Goal: Transaction & Acquisition: Purchase product/service

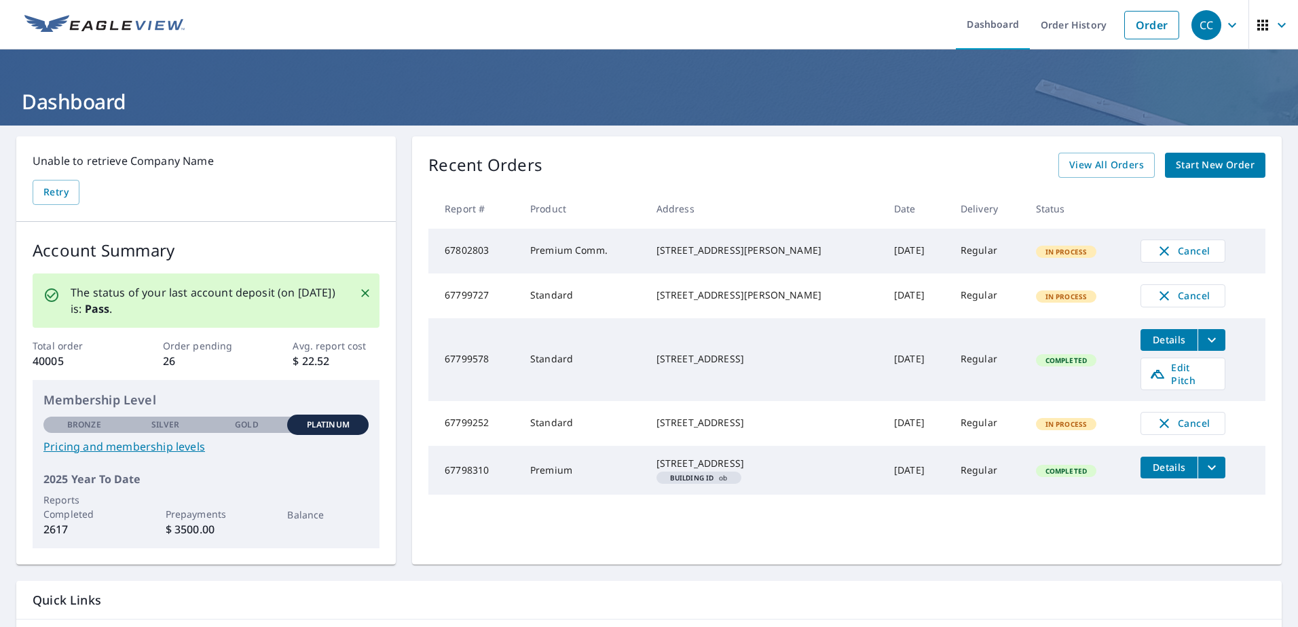
click at [1207, 160] on span "Start New Order" at bounding box center [1215, 165] width 79 height 17
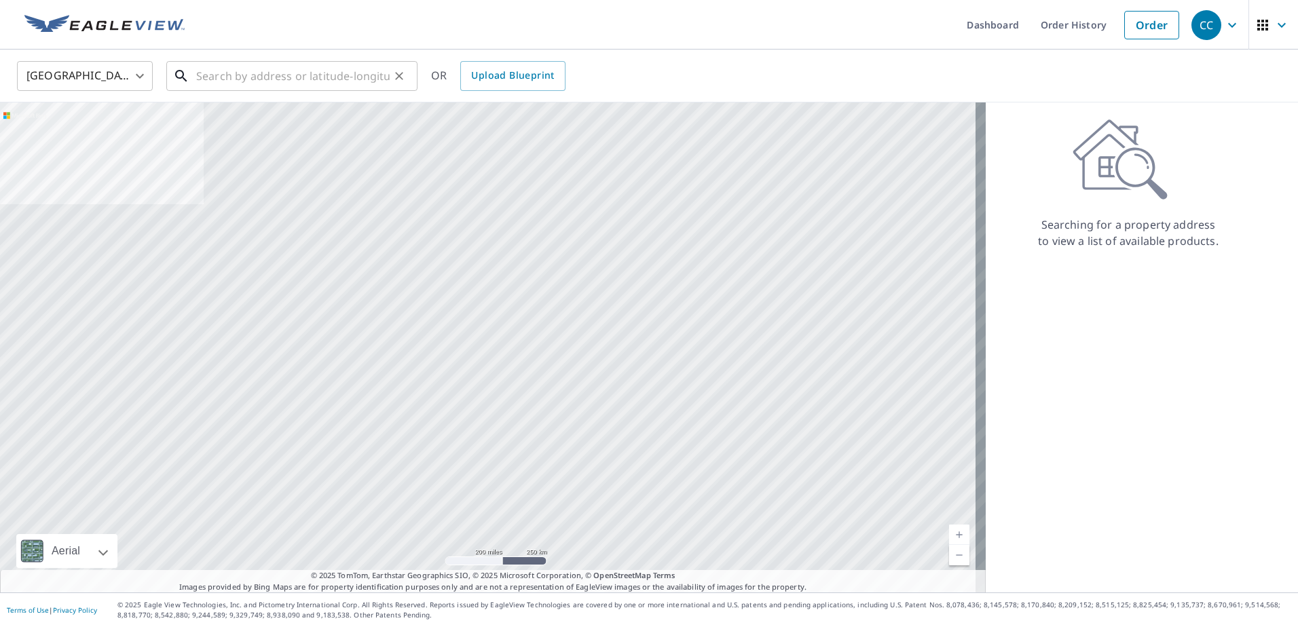
click at [238, 74] on input "text" at bounding box center [292, 76] width 193 height 38
paste input "4762 Lathloa Loop Lakeland, FL 33811"
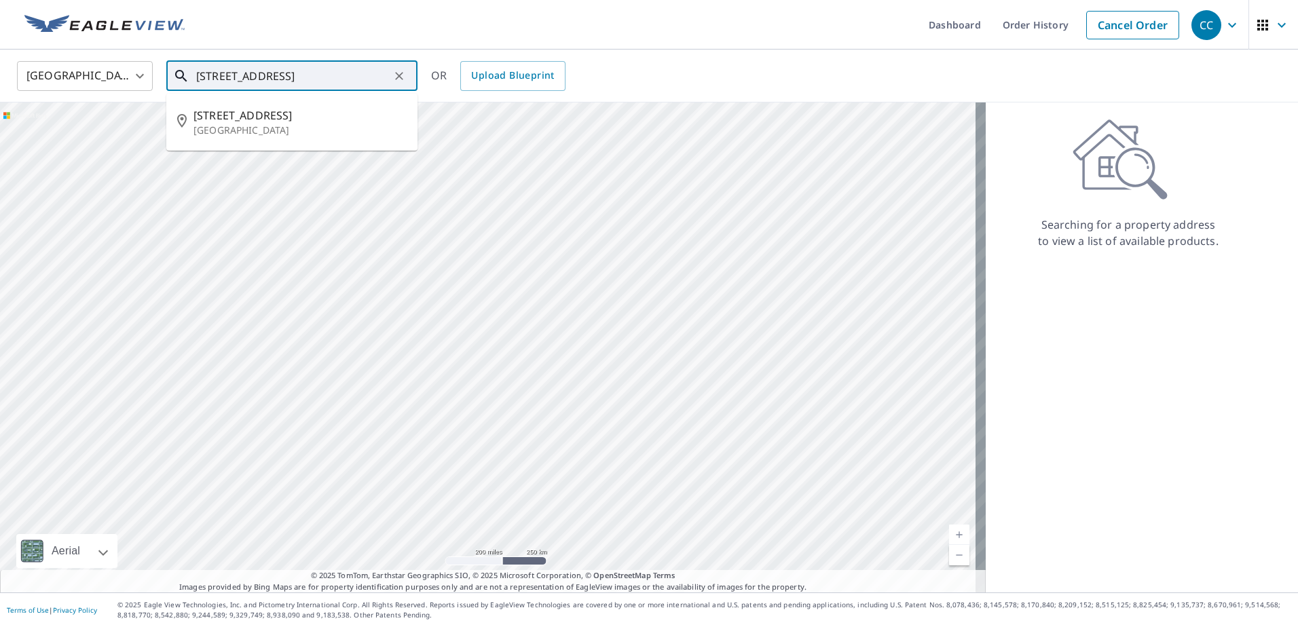
click at [274, 110] on span "4762 Lathloa Loop" at bounding box center [299, 115] width 213 height 16
type input "4762 Lathloa Loop Lakeland, FL 33811"
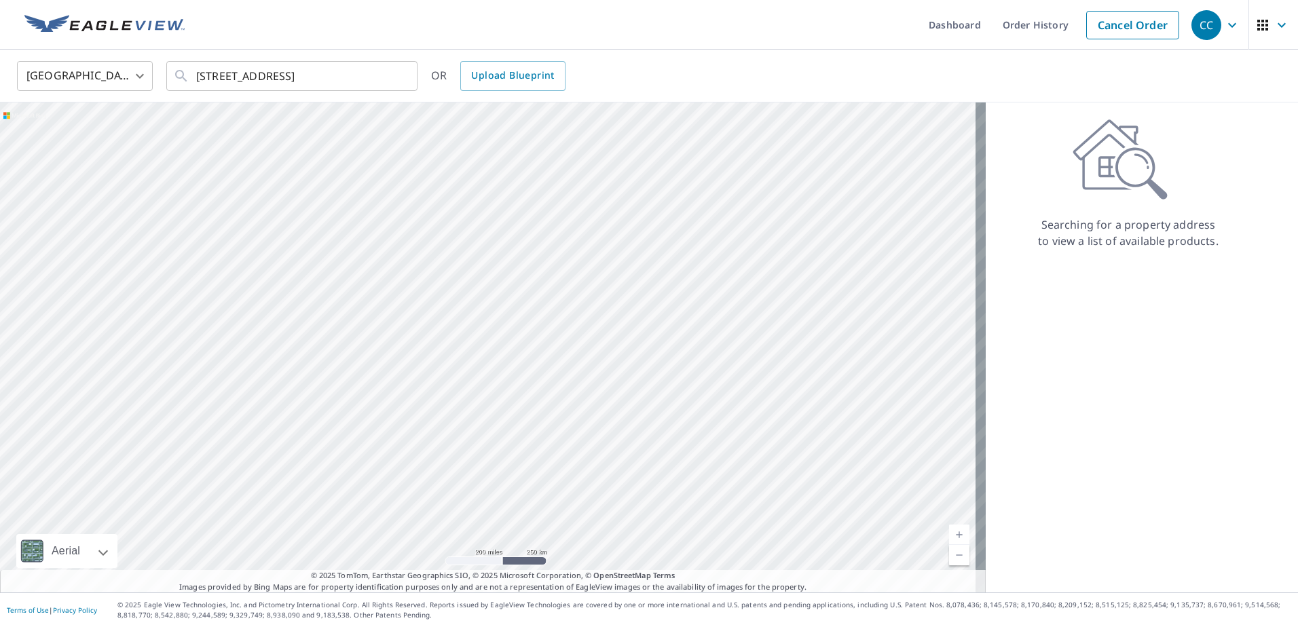
scroll to position [0, 0]
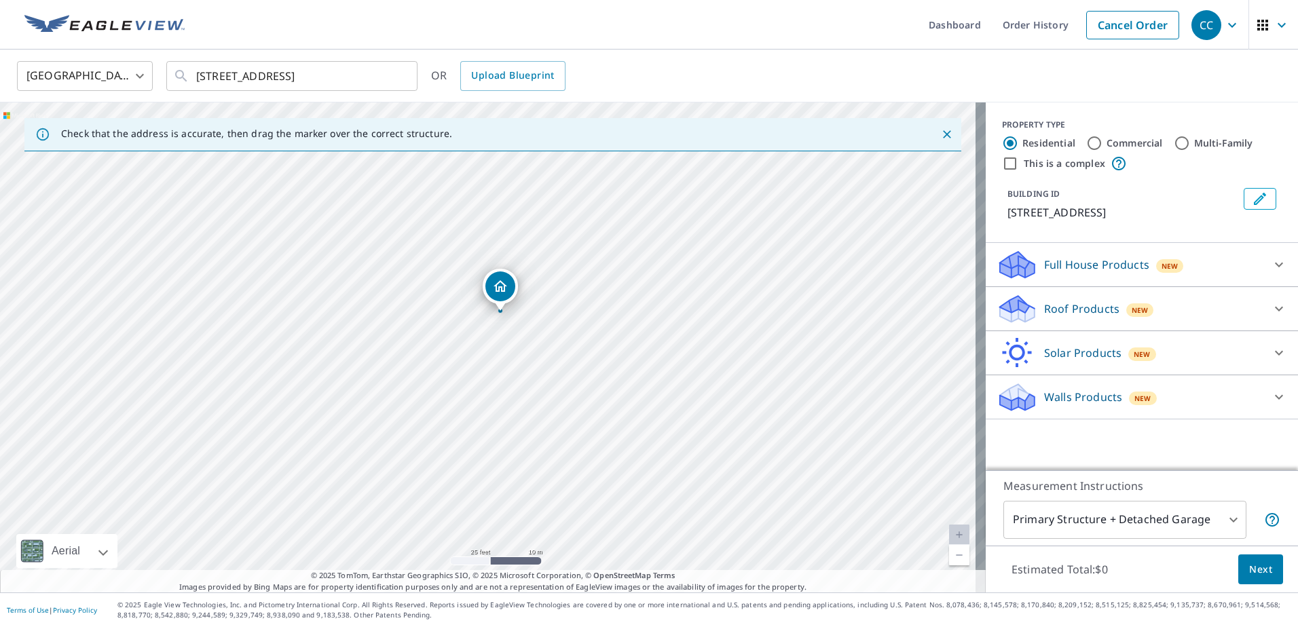
click at [1033, 315] on div "Roof Products New" at bounding box center [1130, 309] width 266 height 32
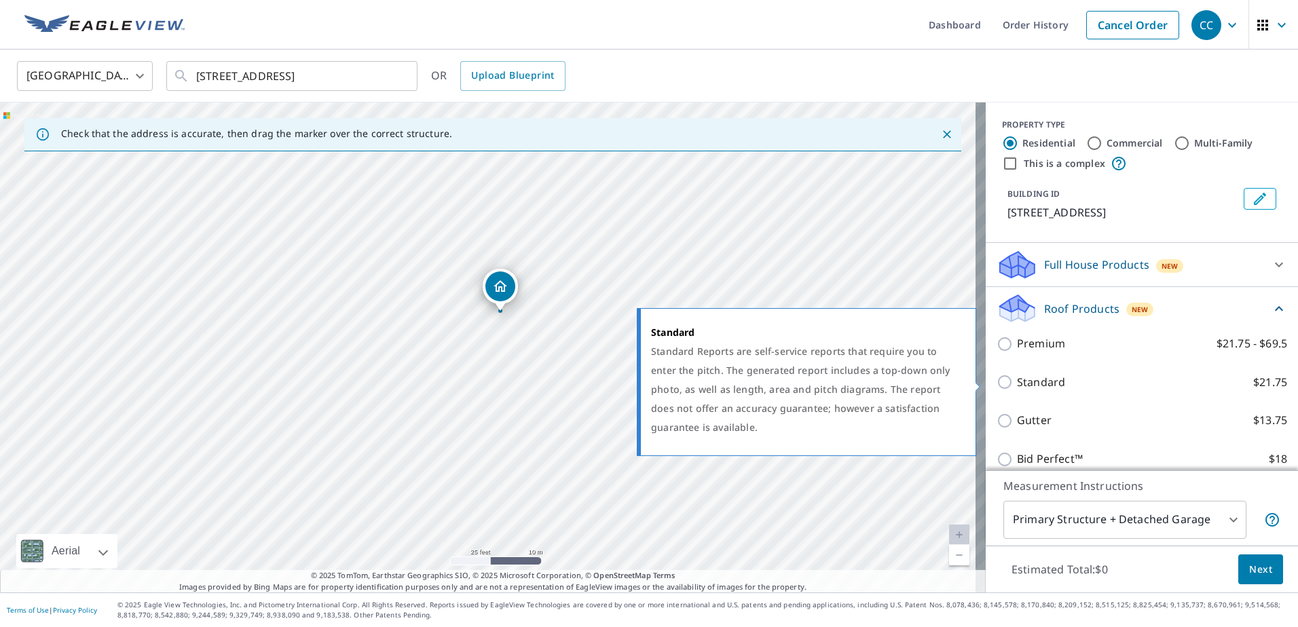
click at [1022, 384] on p "Standard" at bounding box center [1041, 382] width 48 height 17
click at [1017, 384] on input "Standard $21.75" at bounding box center [1007, 382] width 20 height 16
checkbox input "true"
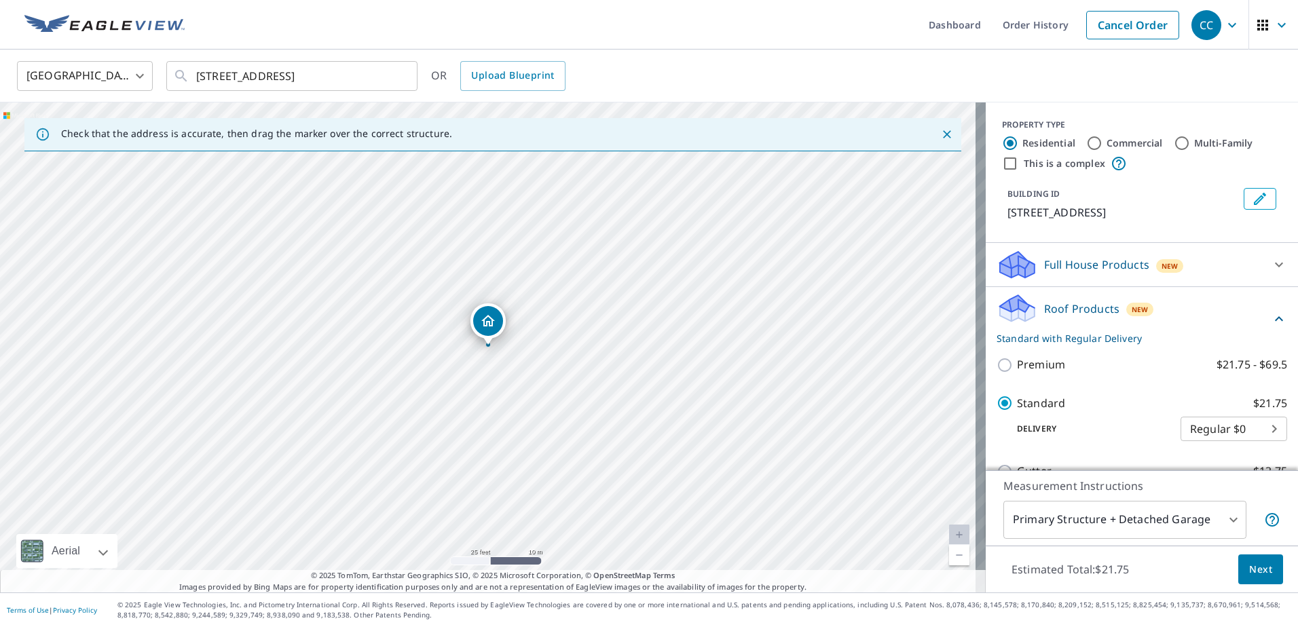
click at [1210, 507] on body "CC CC Dashboard Order History Cancel Order CC United States US ​ 4762 Lathloa L…" at bounding box center [649, 313] width 1298 height 627
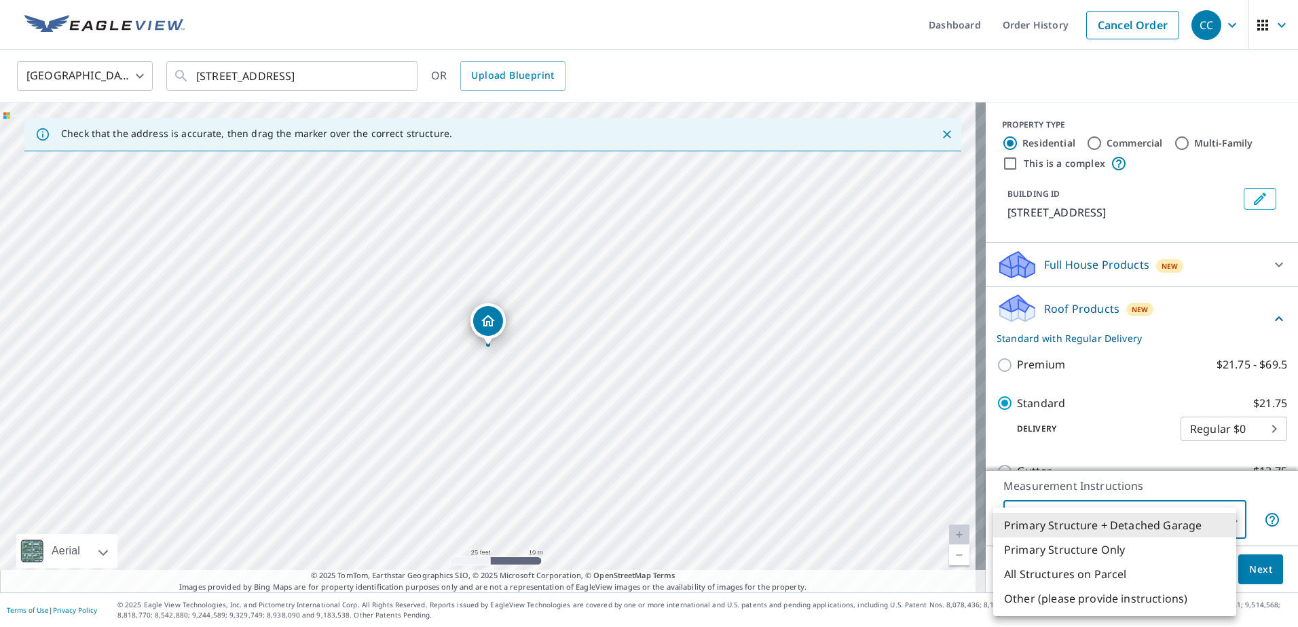
click at [1093, 574] on li "All Structures on Parcel" at bounding box center [1114, 574] width 243 height 24
type input "3"
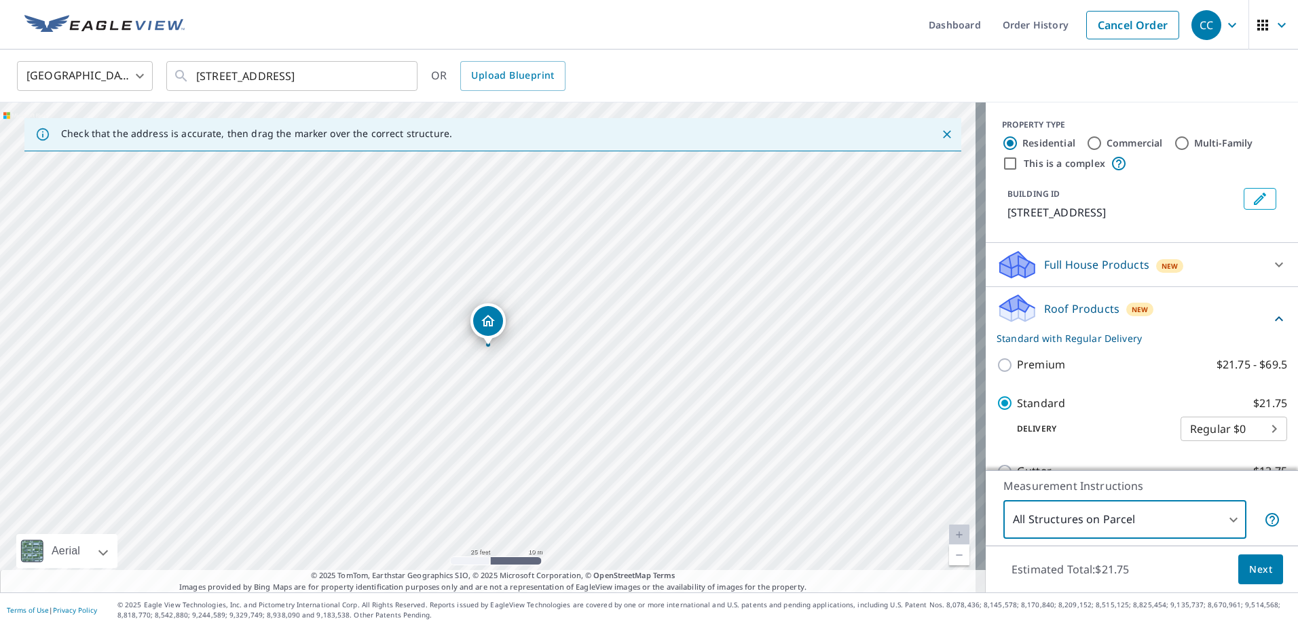
click at [1255, 557] on button "Next" at bounding box center [1260, 570] width 45 height 31
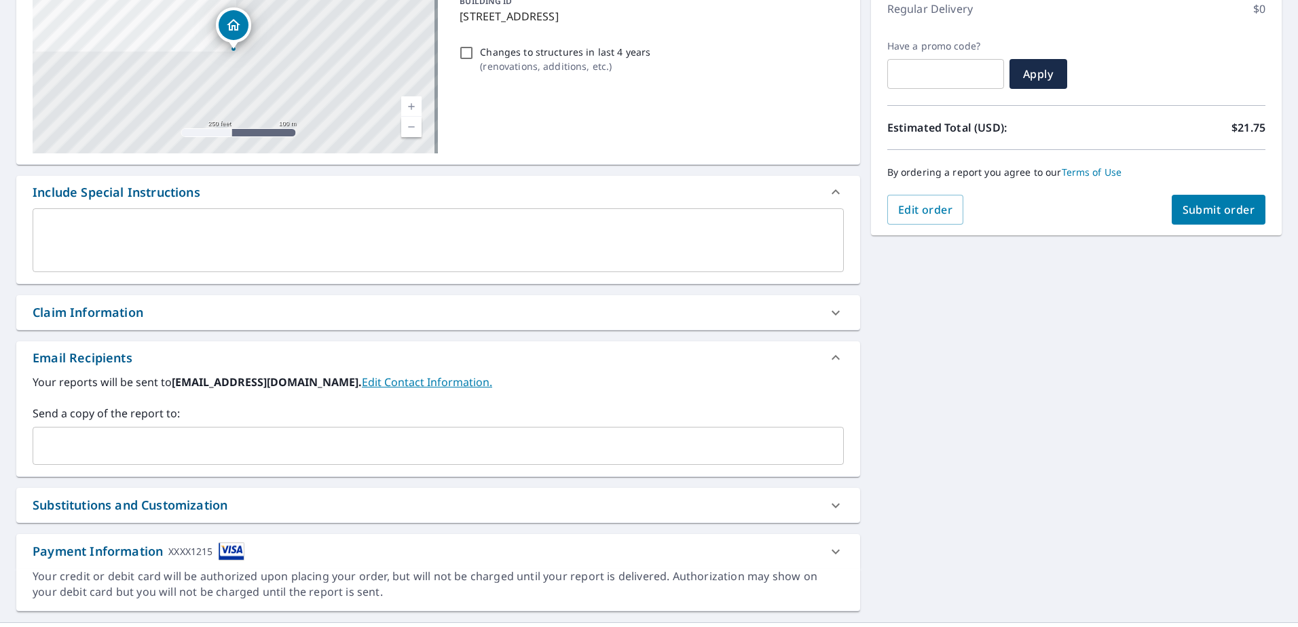
scroll to position [204, 0]
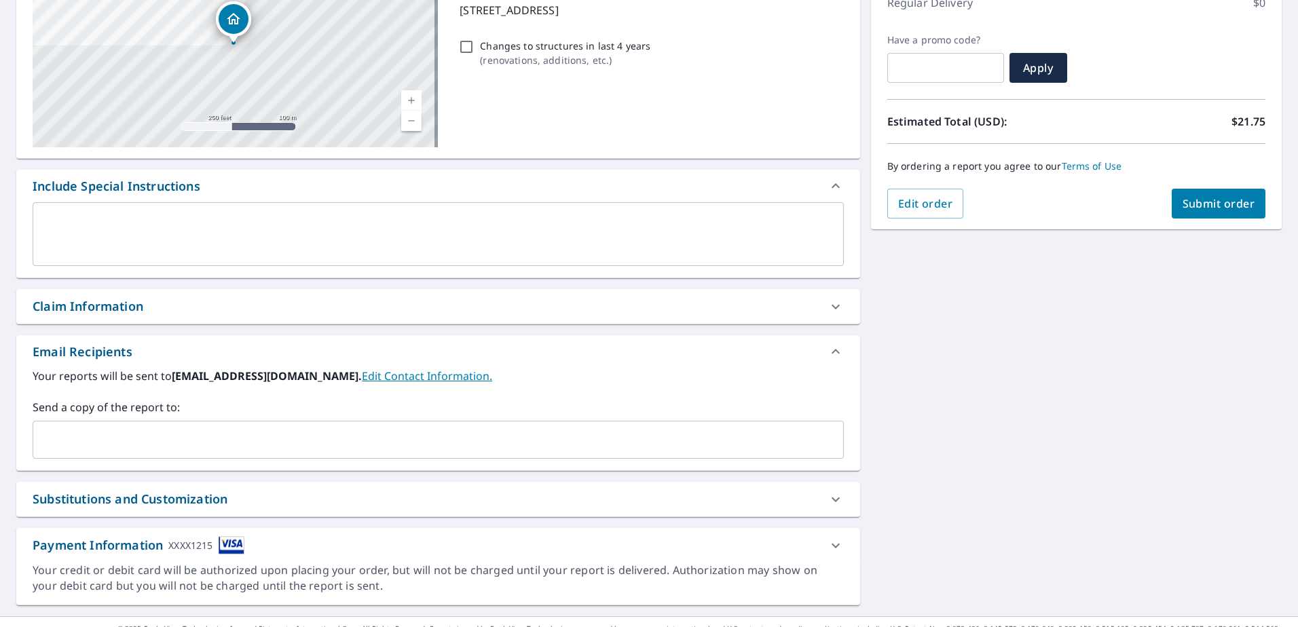
click at [147, 309] on div "Claim Information" at bounding box center [426, 306] width 787 height 18
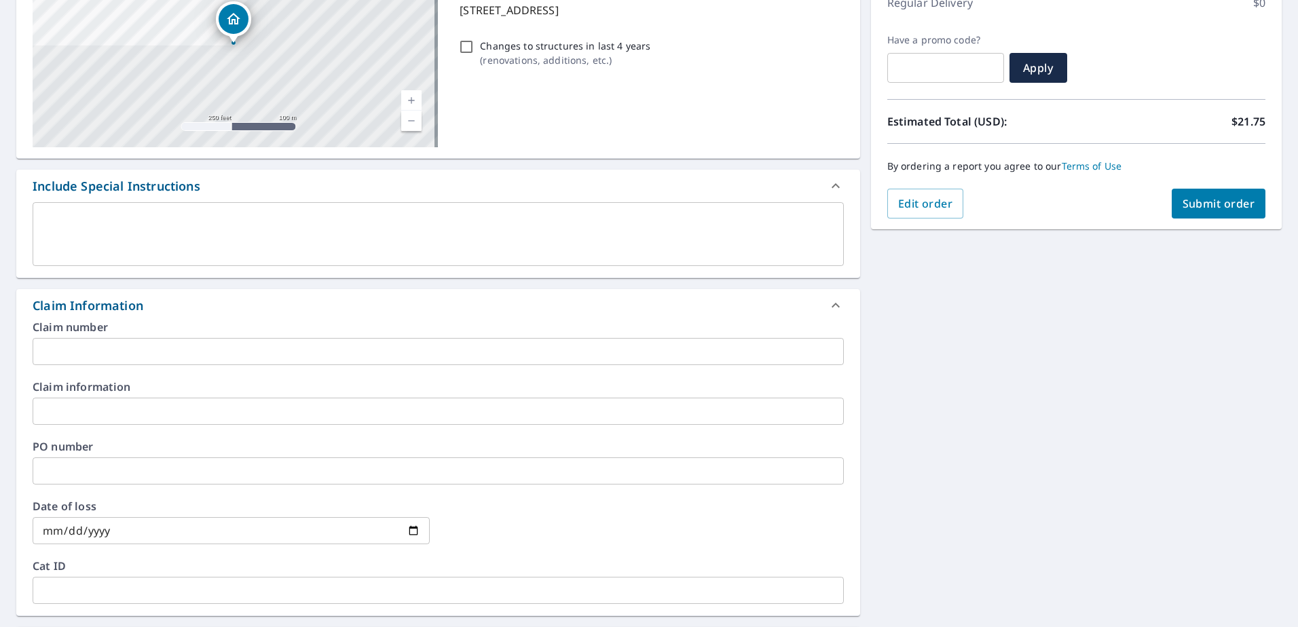
click at [129, 360] on input "text" at bounding box center [438, 351] width 811 height 27
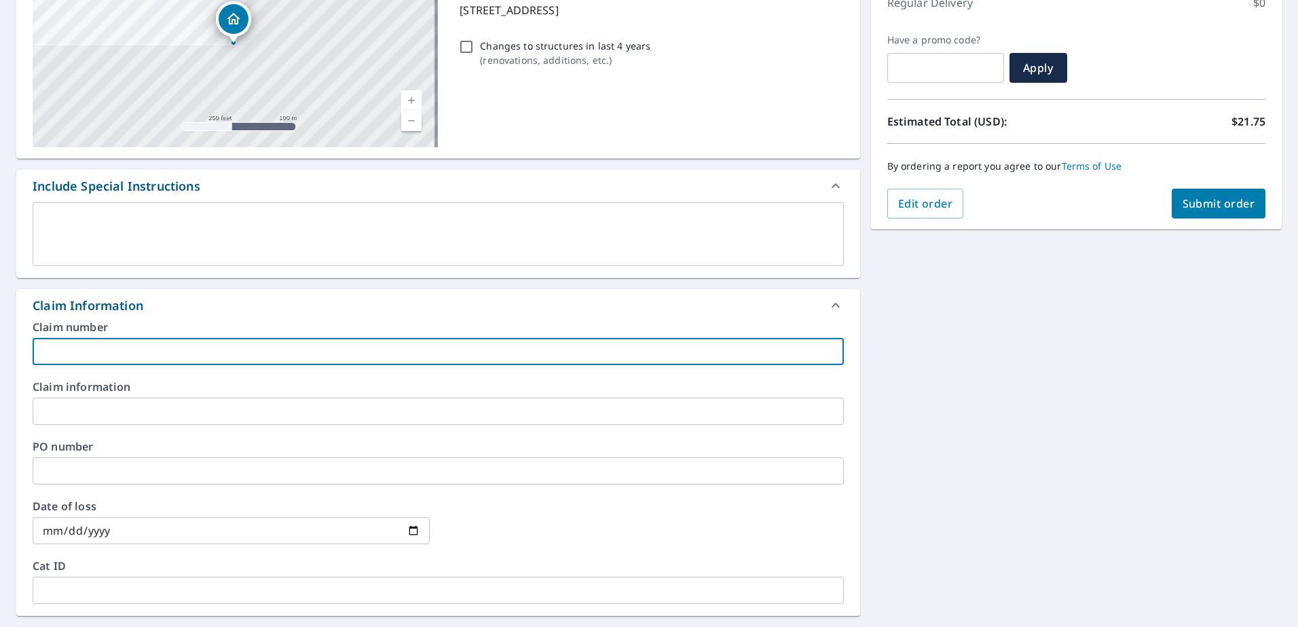
paste input "8159449"
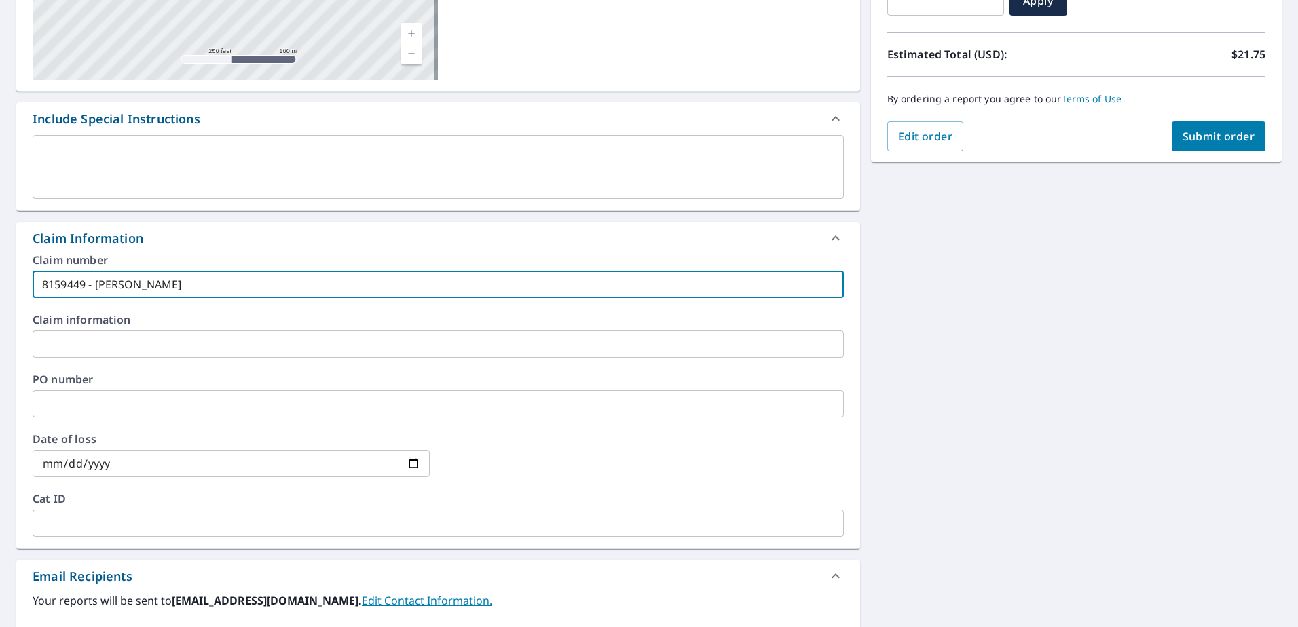
scroll to position [407, 0]
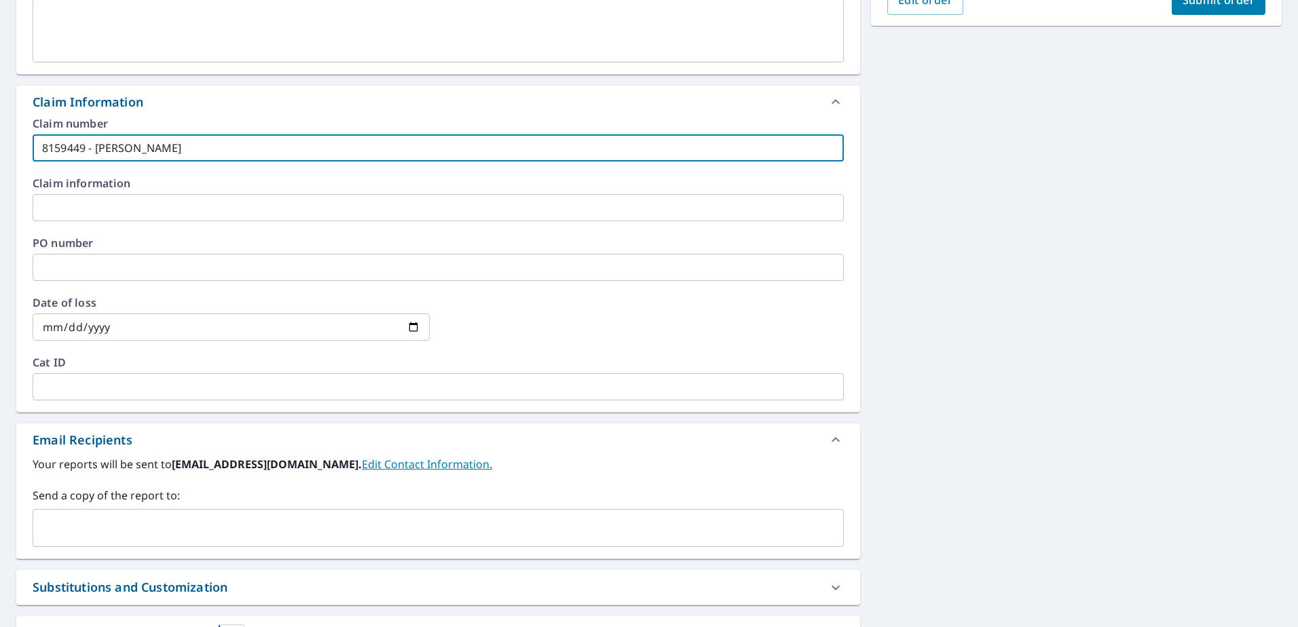
type input "8159449 - Steele"
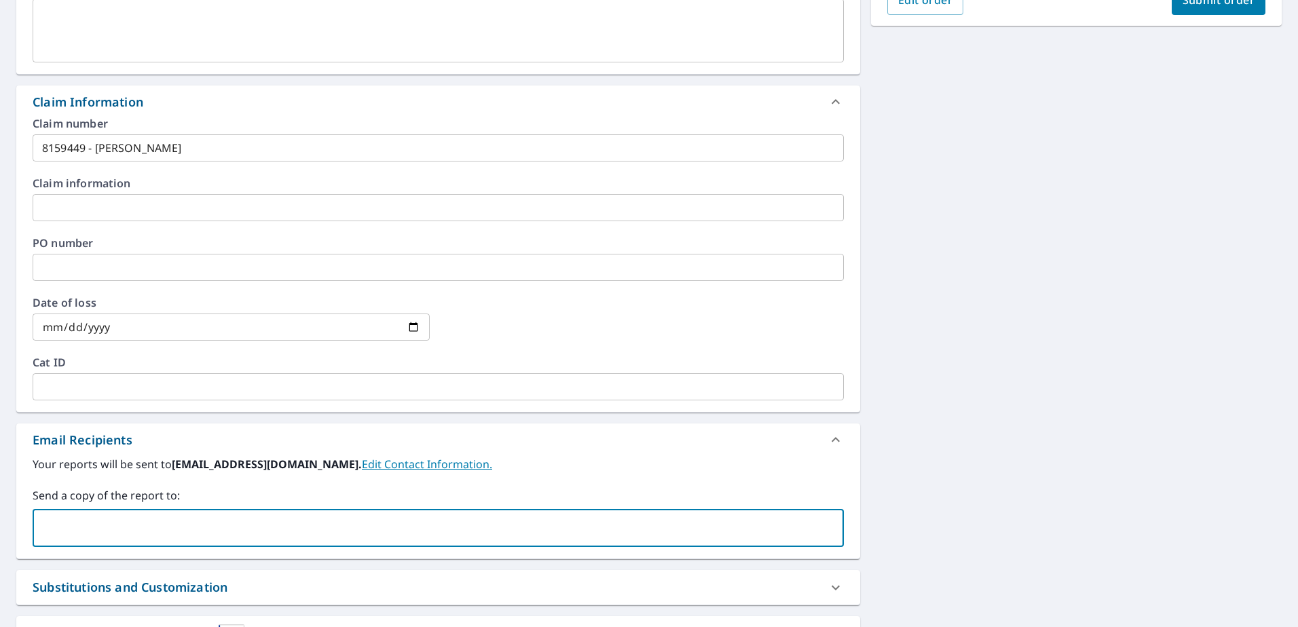
click at [87, 533] on input "text" at bounding box center [428, 528] width 779 height 26
type input "[EMAIL_ADDRESS][DOMAIN_NAME]"
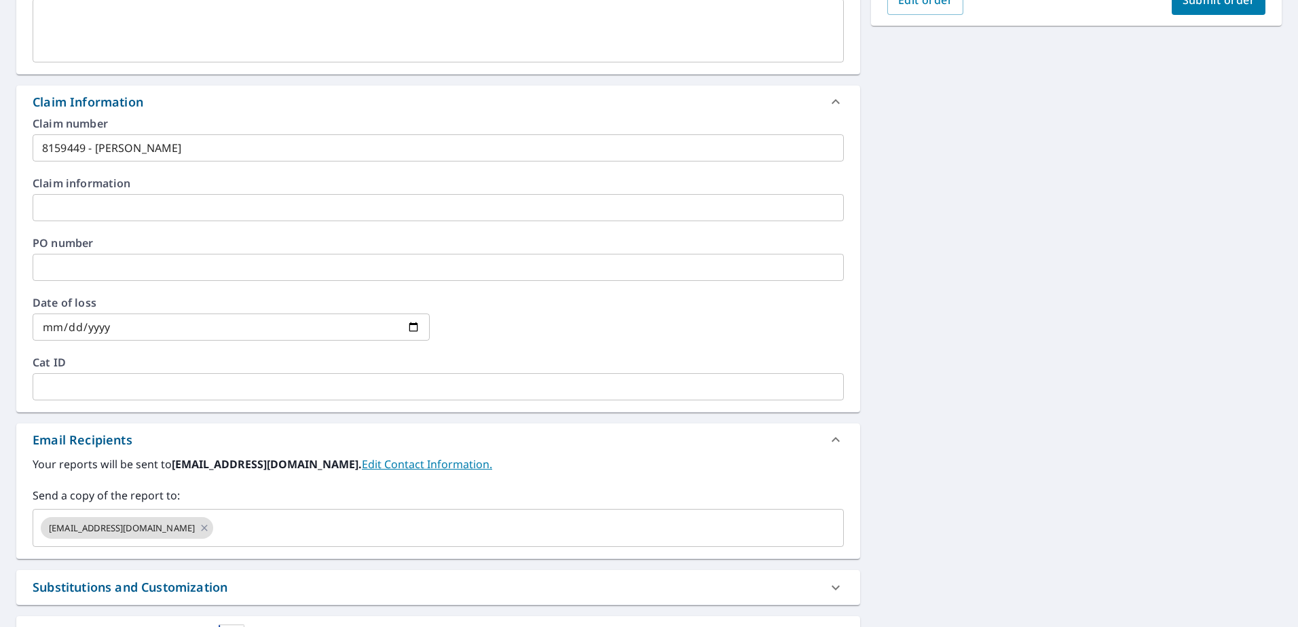
drag, startPoint x: 1045, startPoint y: 364, endPoint x: 1108, endPoint y: 318, distance: 77.7
click at [1046, 363] on div "4762 Lathloa Loop Lakeland, FL 33811 Aerial Road A standard road map Aerial A d…" at bounding box center [649, 211] width 1298 height 986
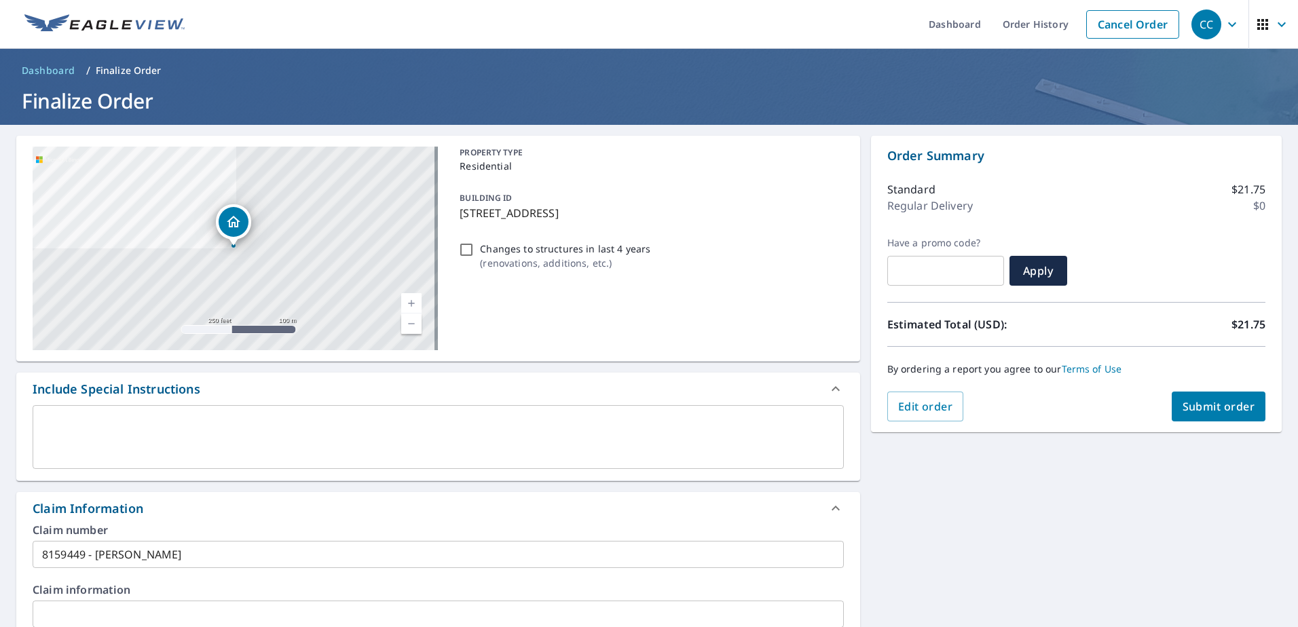
scroll to position [0, 0]
click at [1219, 408] on span "Submit order" at bounding box center [1219, 407] width 73 height 15
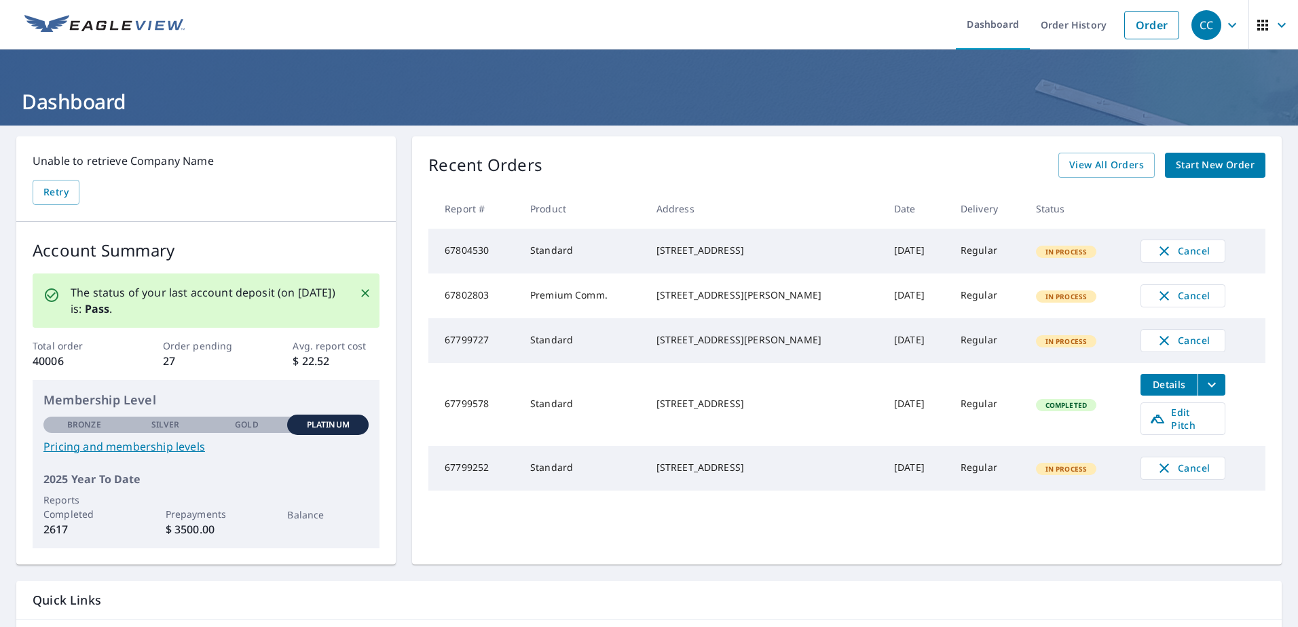
click at [1203, 153] on link "Start New Order" at bounding box center [1215, 165] width 100 height 25
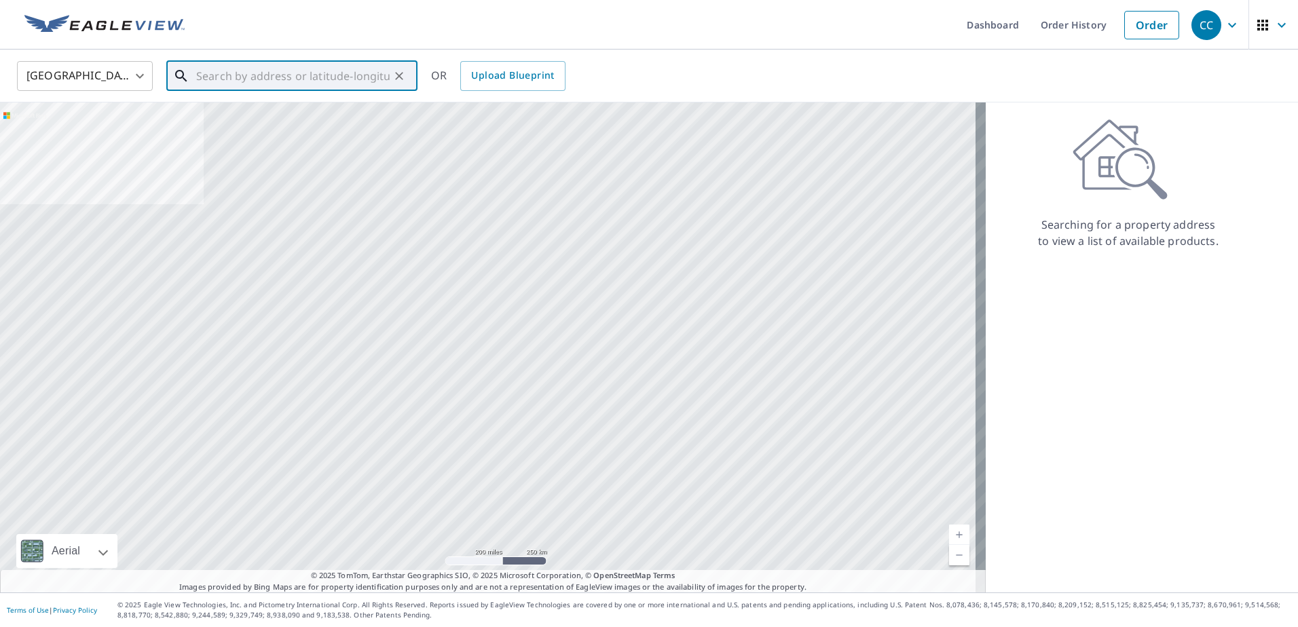
click at [255, 76] on input "text" at bounding box center [292, 76] width 193 height 38
paste input "[STREET_ADDRESS][PERSON_NAME]"
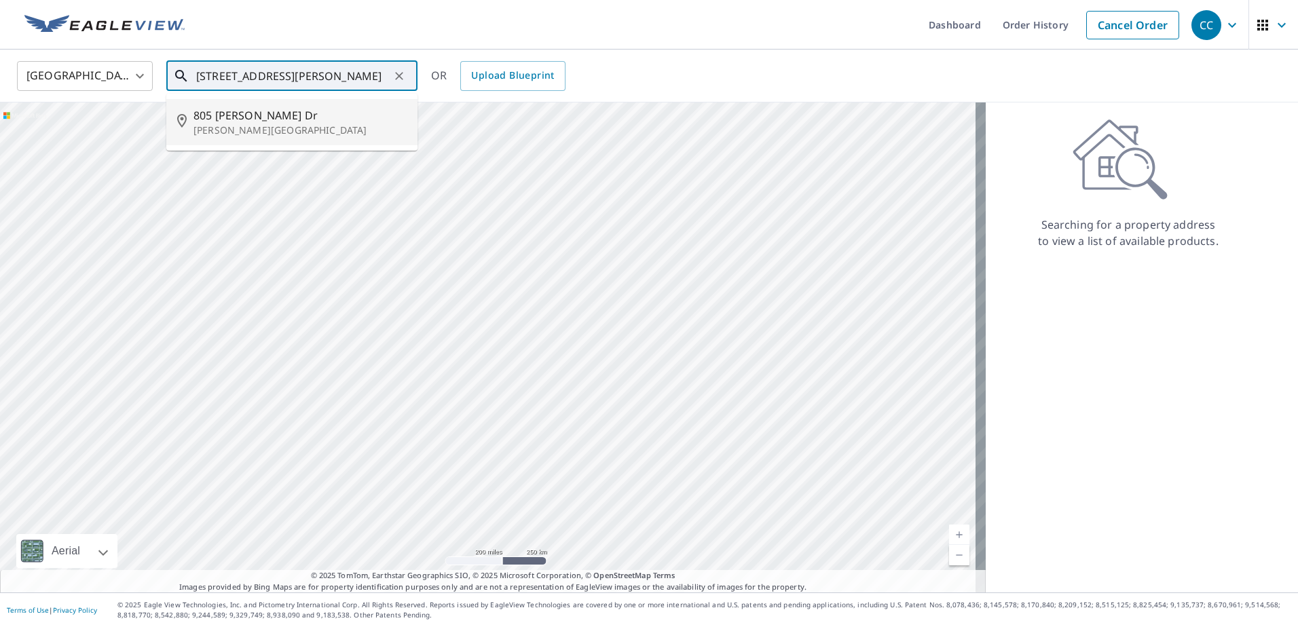
click at [265, 113] on span "805 [PERSON_NAME] Dr" at bounding box center [299, 115] width 213 height 16
type input "[STREET_ADDRESS][PERSON_NAME][PERSON_NAME]"
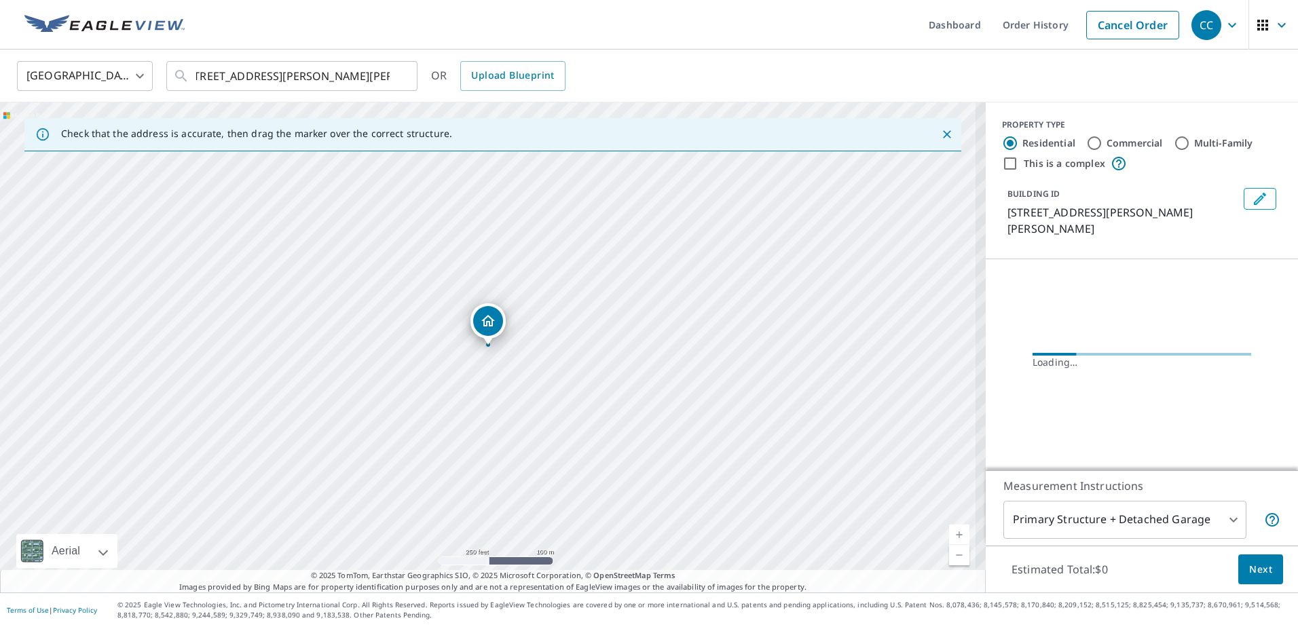
scroll to position [0, 0]
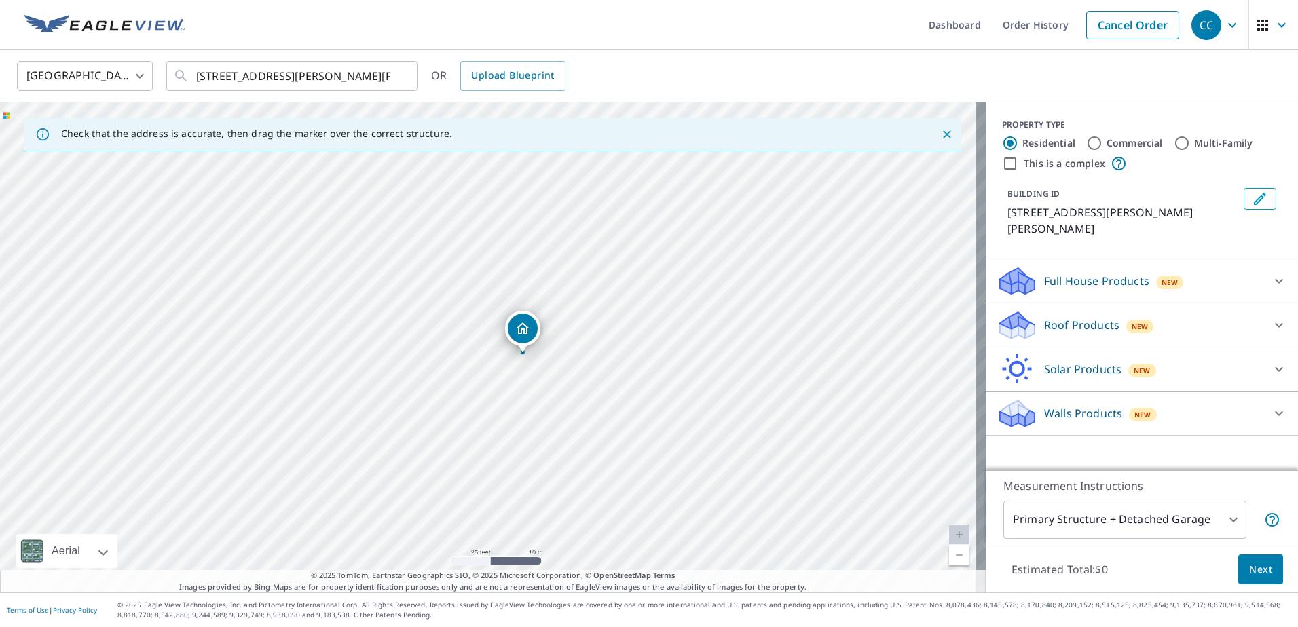
click at [1061, 317] on p "Roof Products" at bounding box center [1081, 325] width 75 height 16
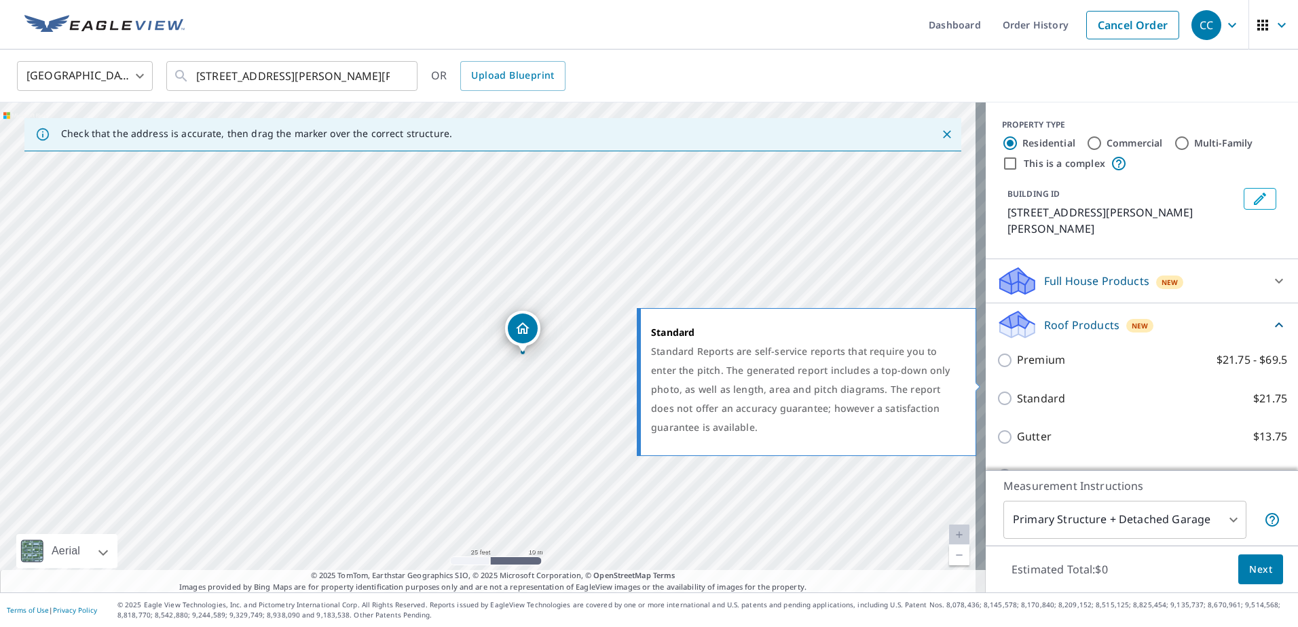
click at [997, 390] on input "Standard $21.75" at bounding box center [1007, 398] width 20 height 16
checkbox input "true"
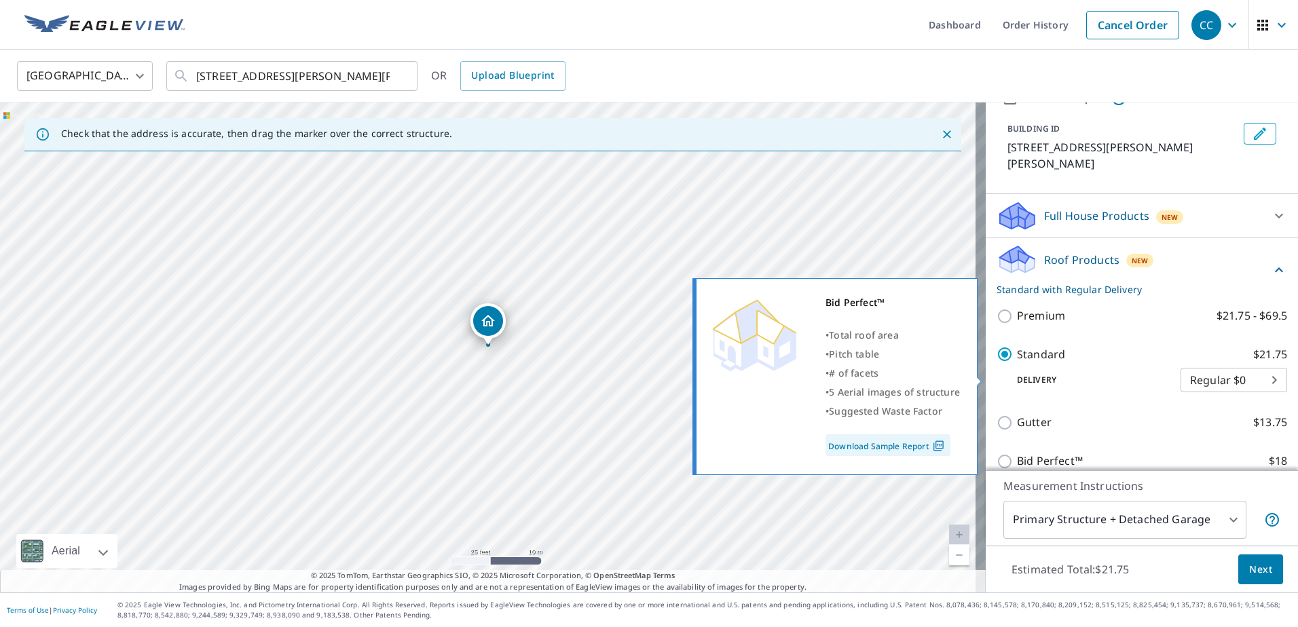
scroll to position [153, 0]
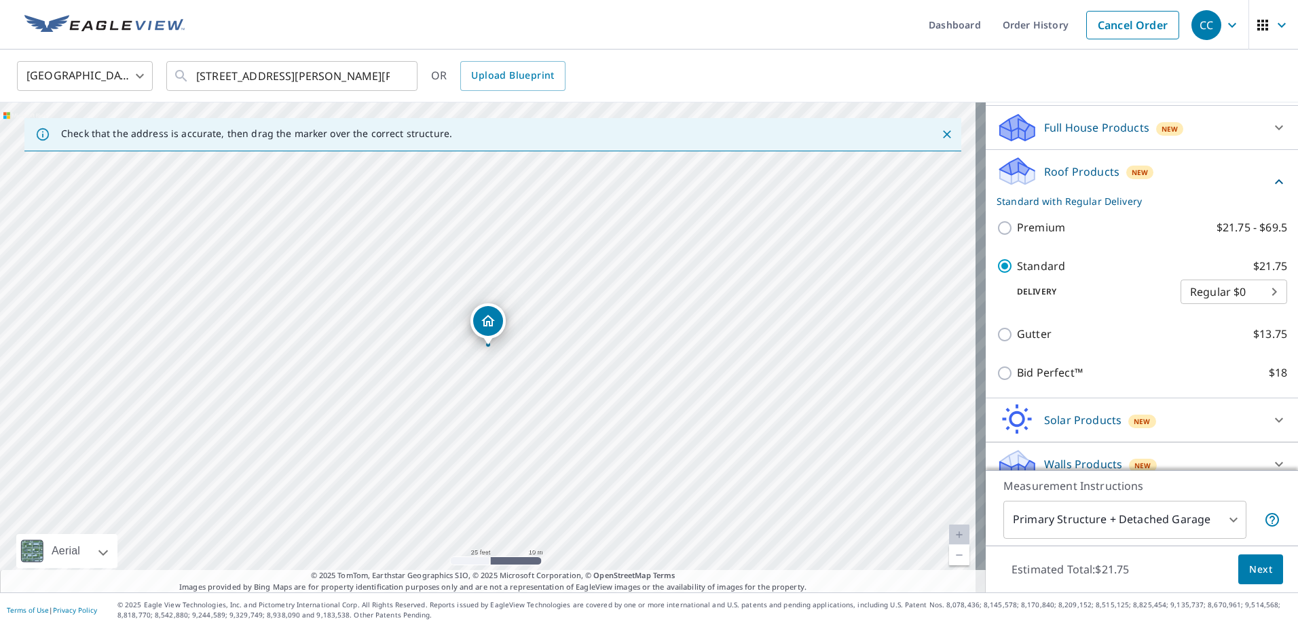
click at [1199, 508] on body "CC CC Dashboard Order History Cancel Order CC [GEOGRAPHIC_DATA] US ​ [STREET_AD…" at bounding box center [649, 313] width 1298 height 627
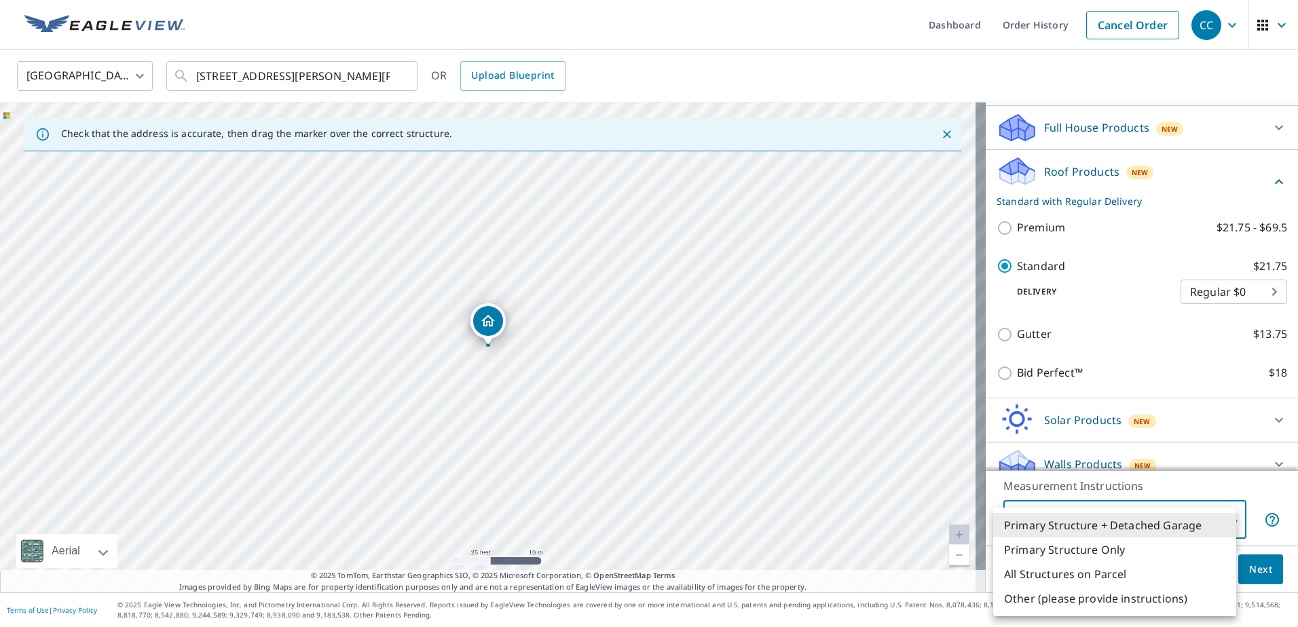
click at [1127, 576] on li "All Structures on Parcel" at bounding box center [1114, 574] width 243 height 24
type input "3"
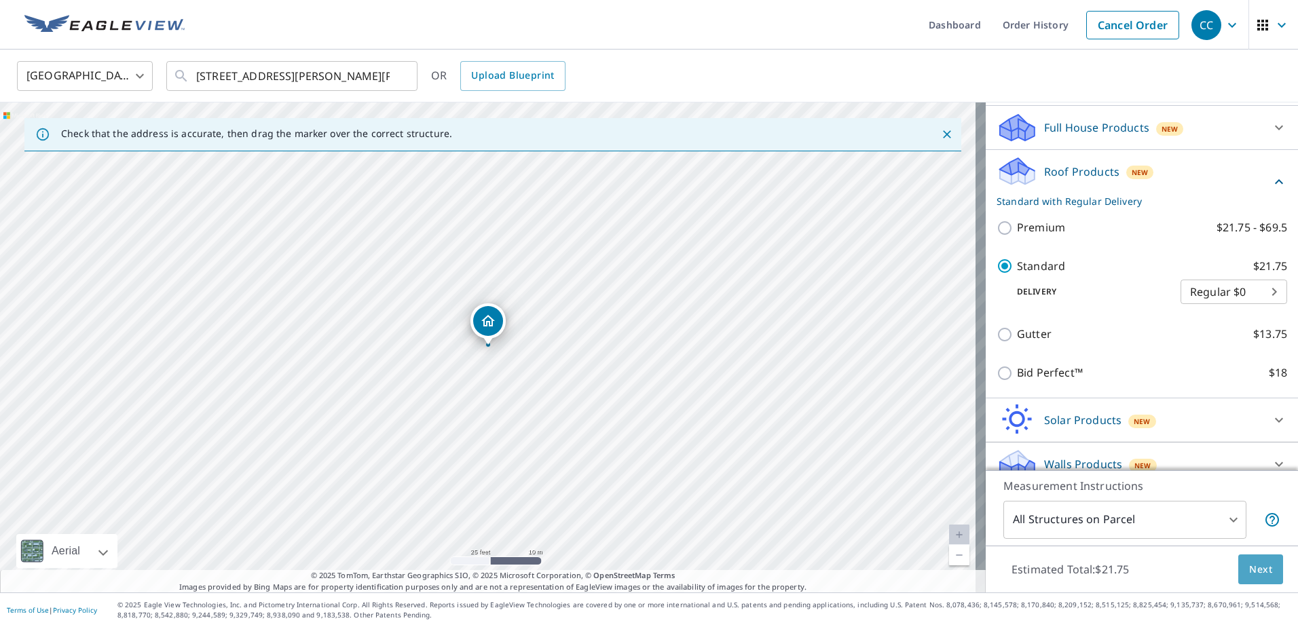
click at [1253, 570] on span "Next" at bounding box center [1260, 569] width 23 height 17
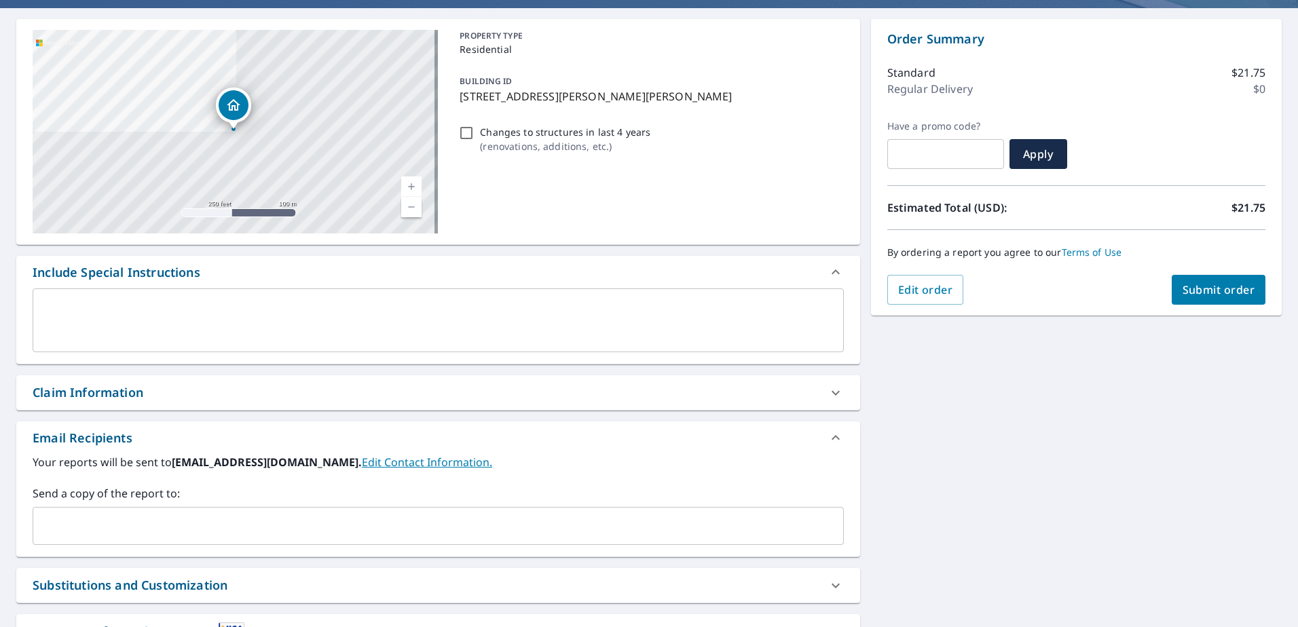
scroll to position [227, 0]
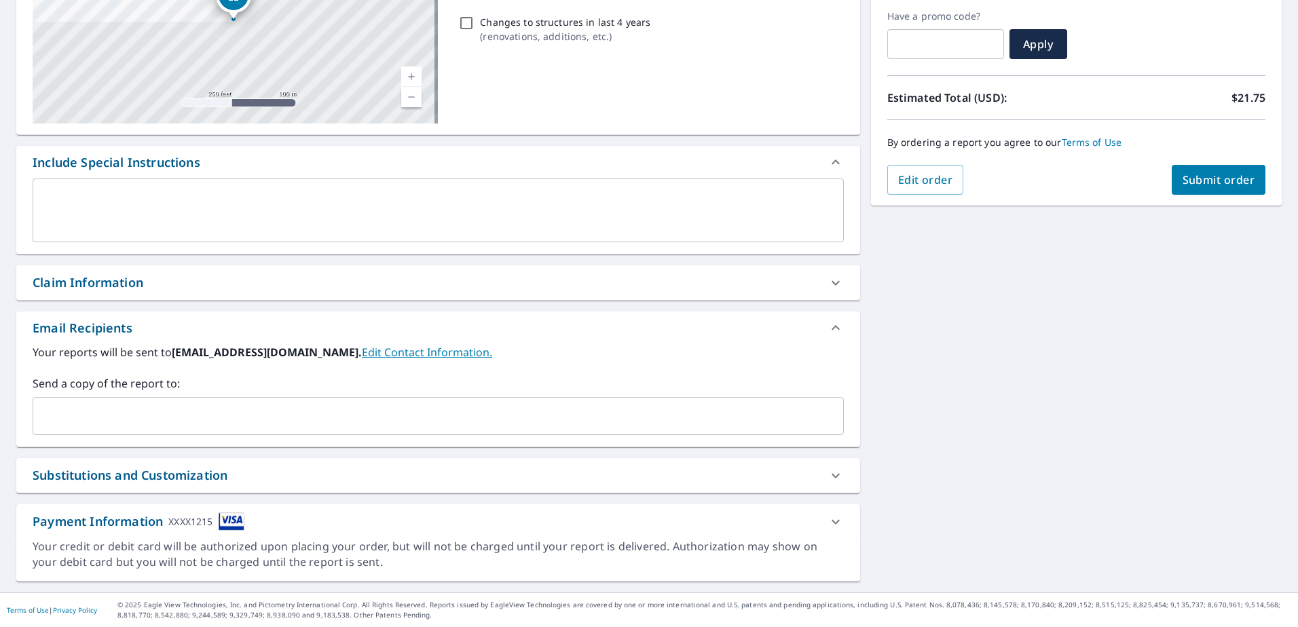
drag, startPoint x: 139, startPoint y: 276, endPoint x: 139, endPoint y: 286, distance: 10.2
click at [139, 276] on div "Claim Information" at bounding box center [88, 283] width 111 height 18
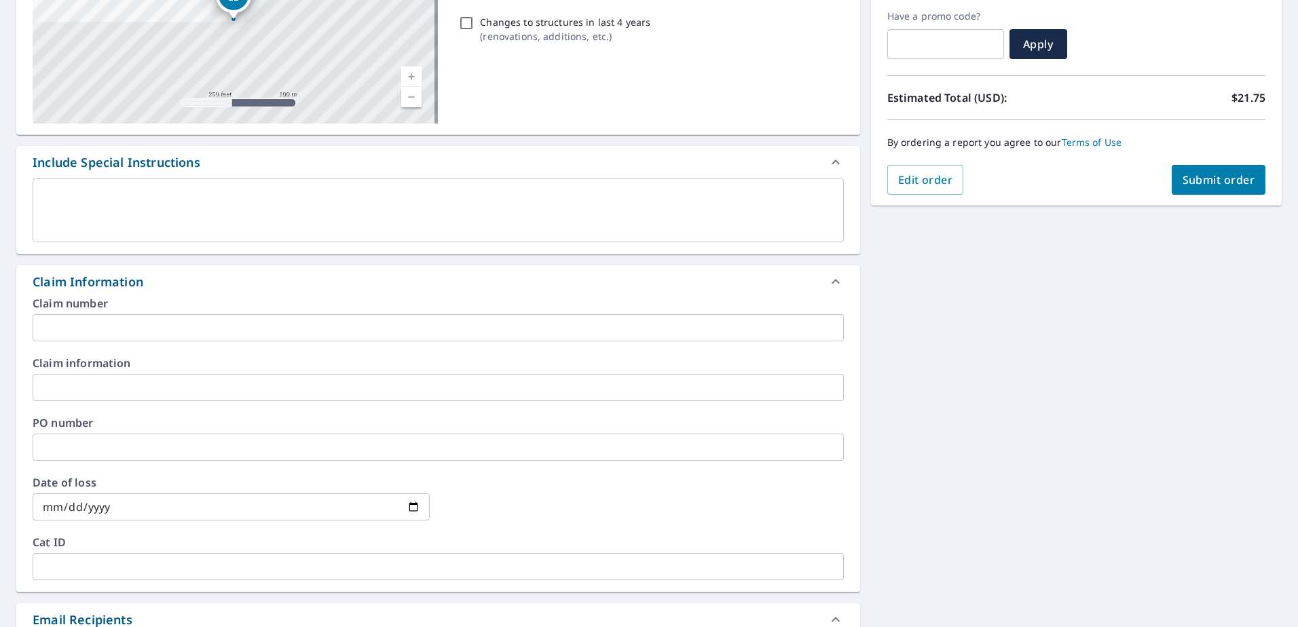
click at [136, 326] on input "text" at bounding box center [438, 327] width 811 height 27
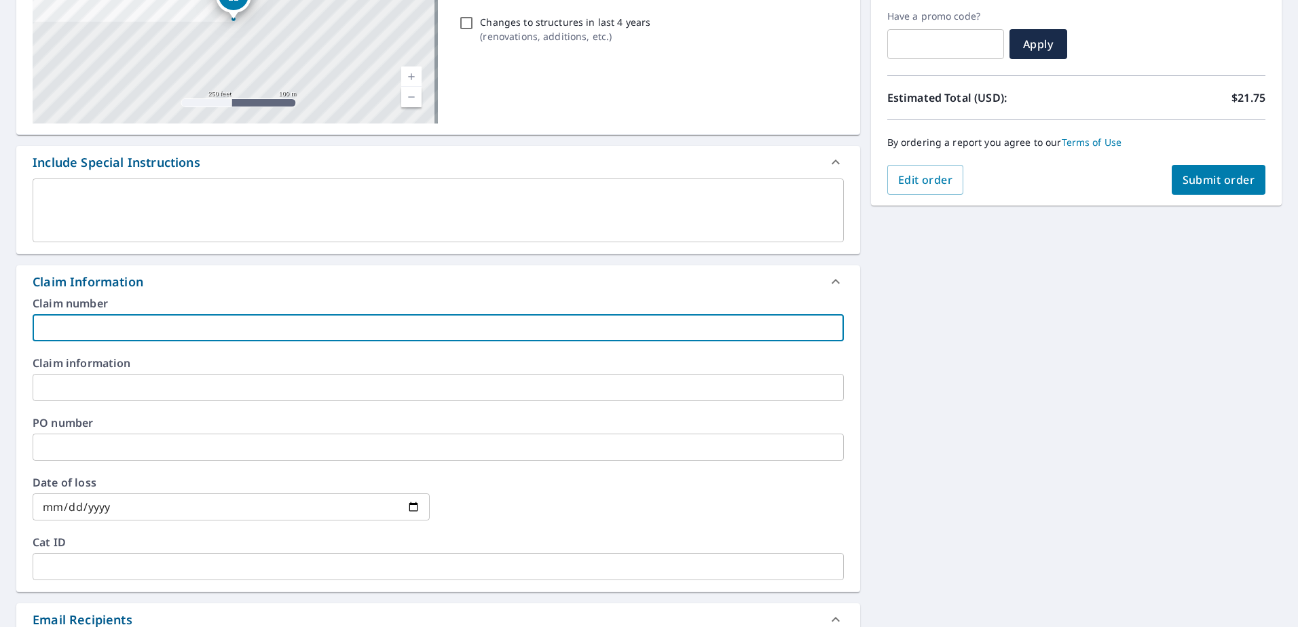
paste input "8159447"
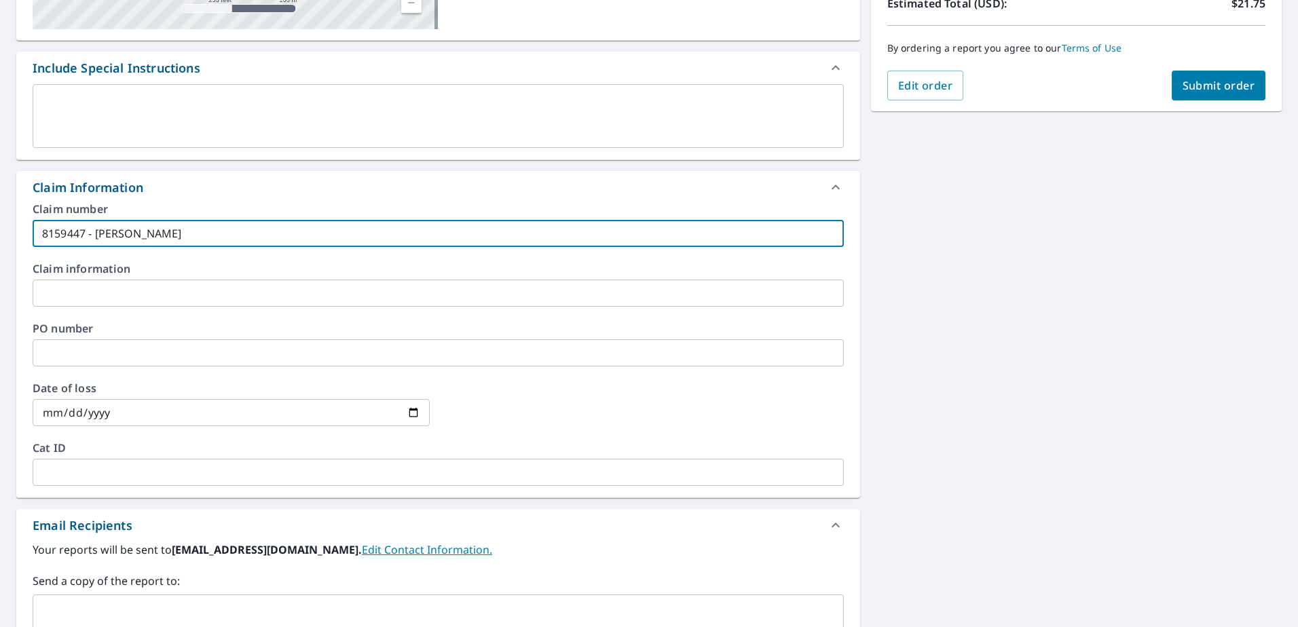
scroll to position [431, 0]
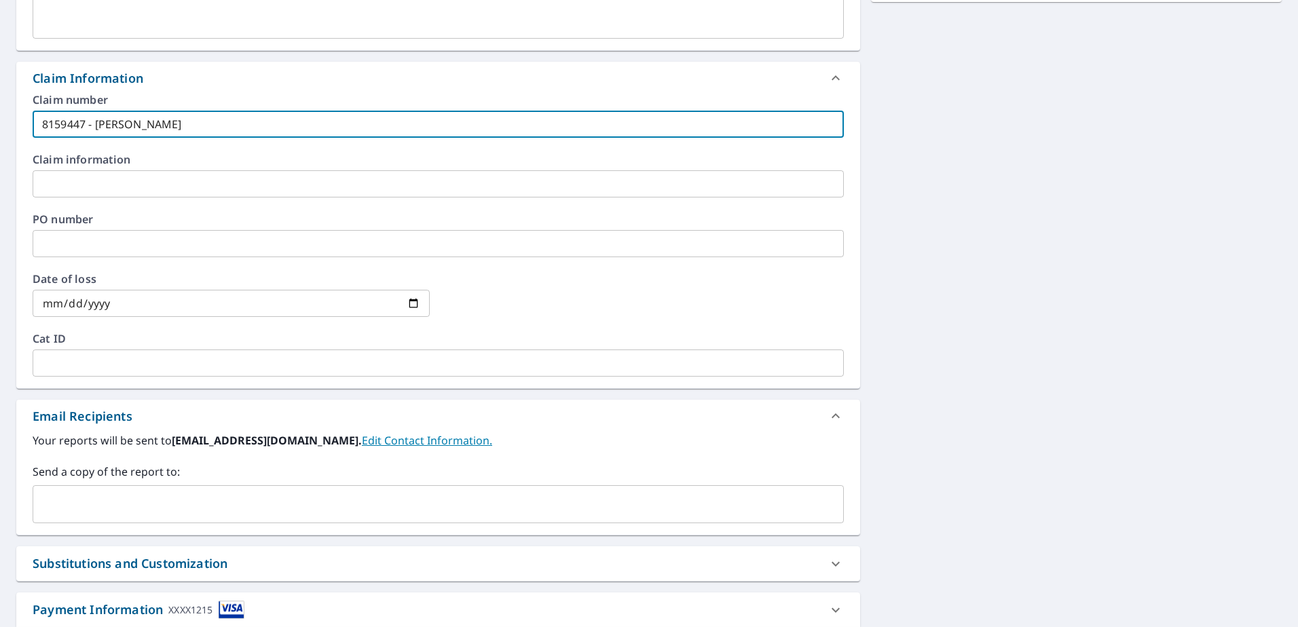
type input "8159447 - [PERSON_NAME]"
click at [114, 507] on input "text" at bounding box center [428, 505] width 779 height 26
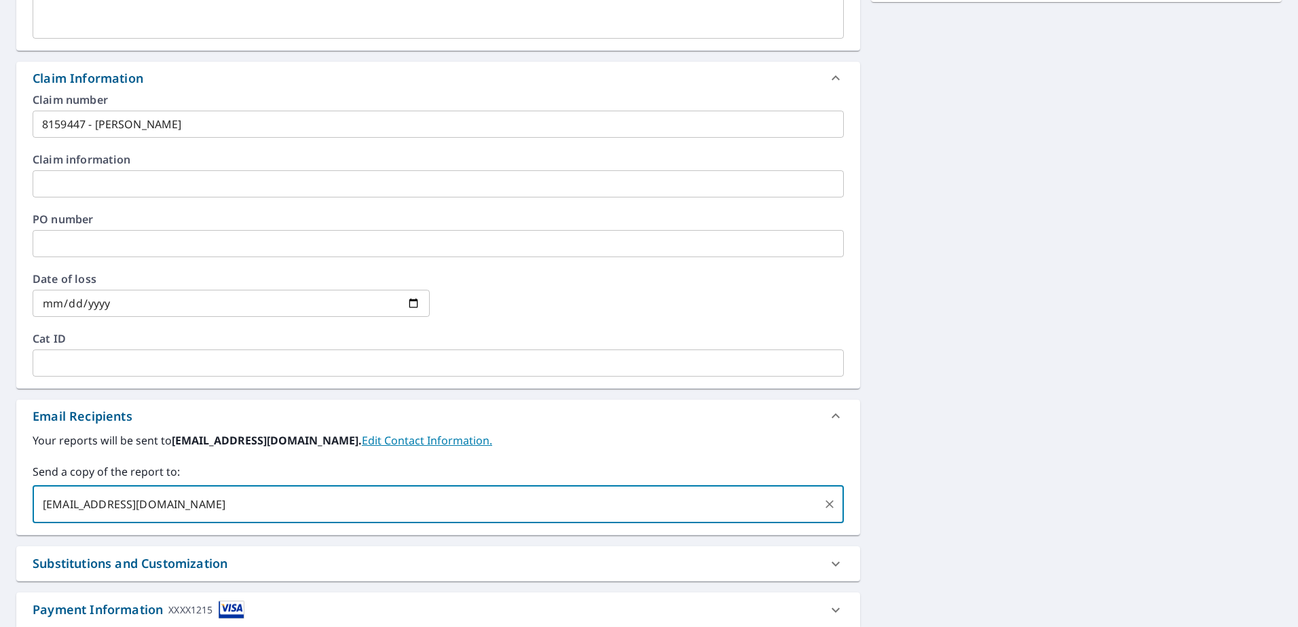
type input "[EMAIL_ADDRESS][DOMAIN_NAME]"
click at [1003, 176] on div "**********" at bounding box center [649, 187] width 1298 height 986
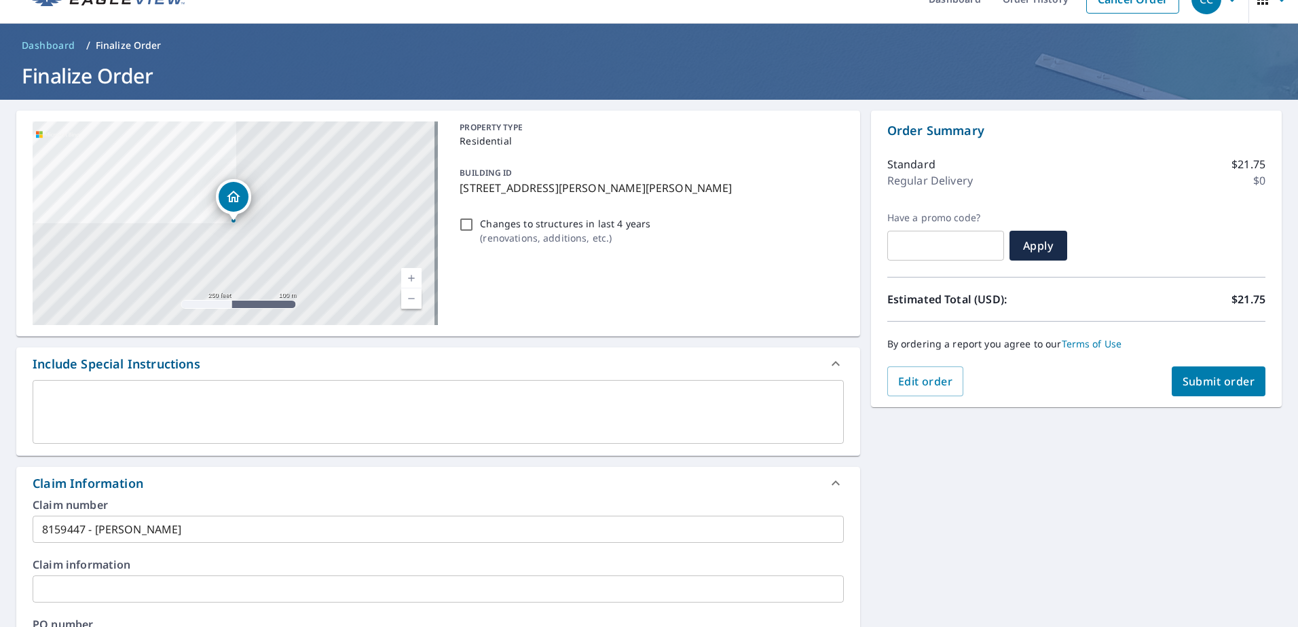
scroll to position [0, 0]
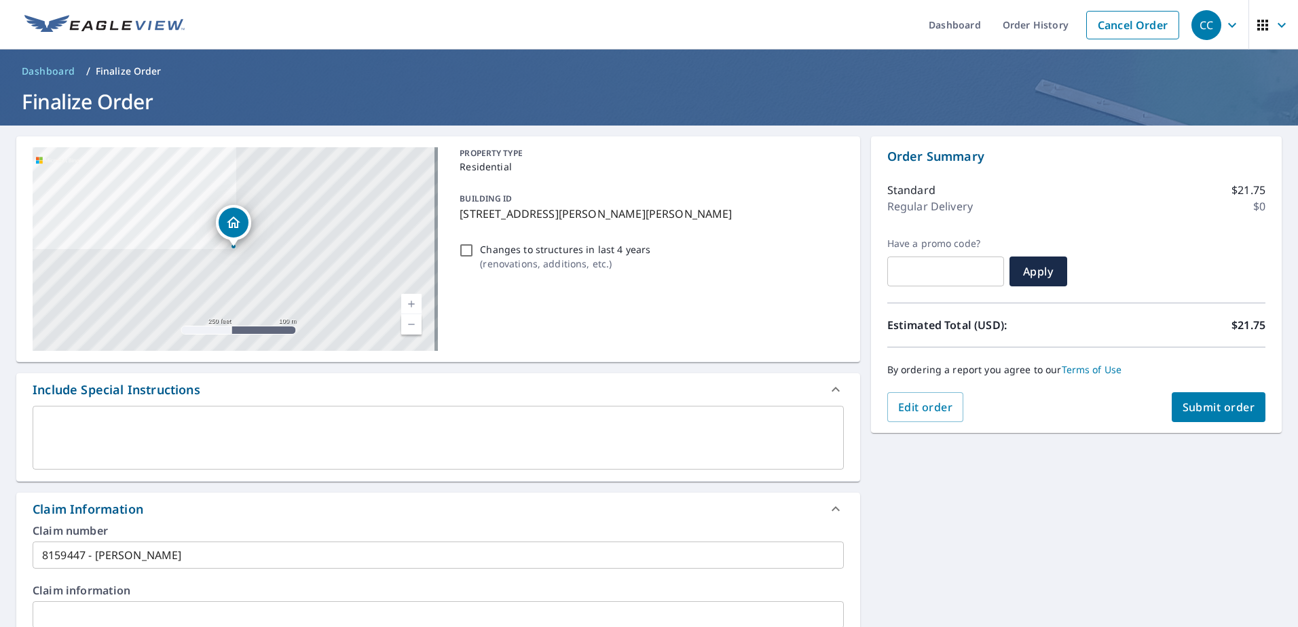
click at [1228, 398] on button "Submit order" at bounding box center [1219, 407] width 94 height 30
